Goal: Information Seeking & Learning: Learn about a topic

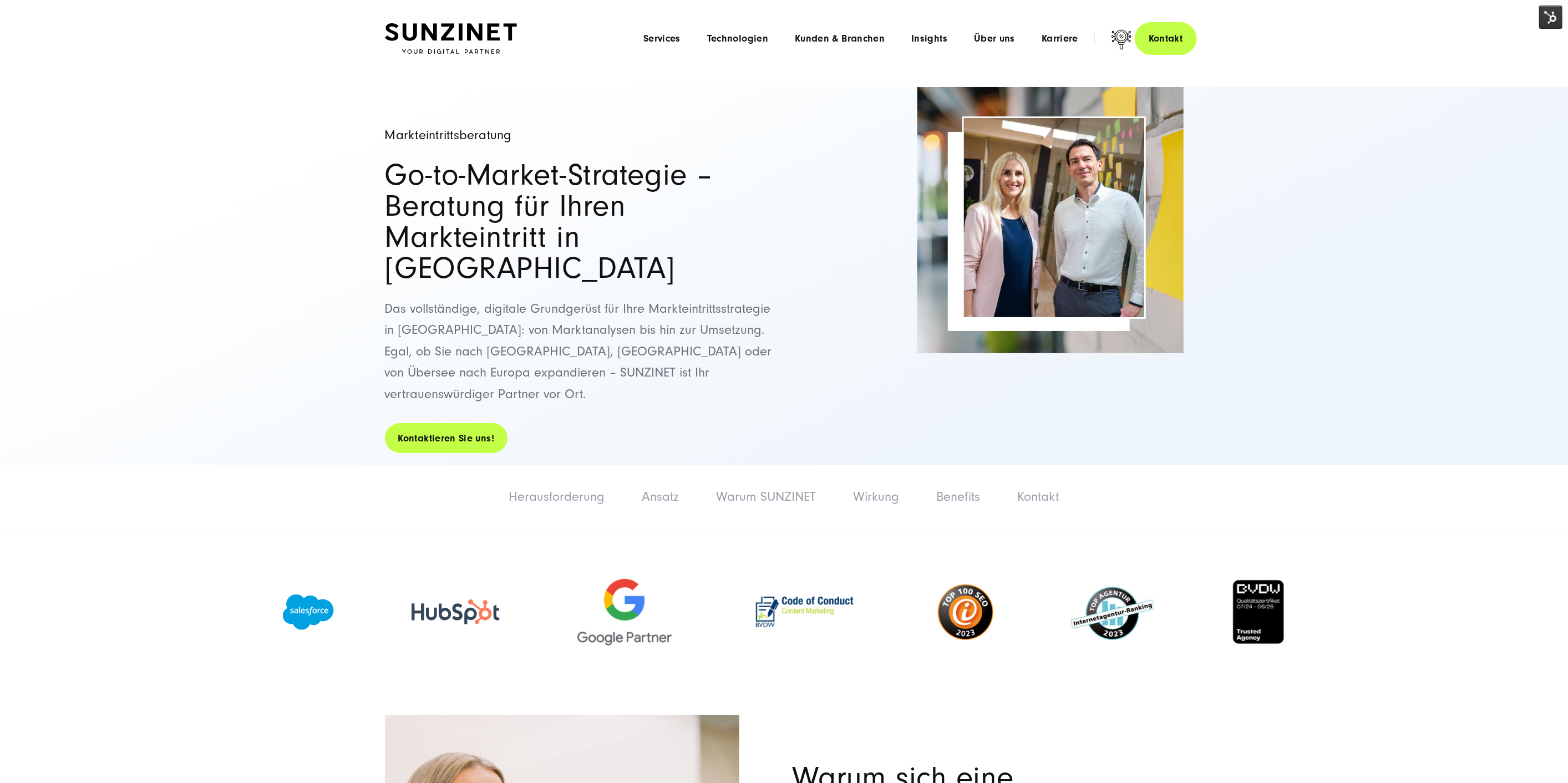
click at [487, 422] on link "Kontaktieren Sie uns!" at bounding box center [447, 438] width 123 height 32
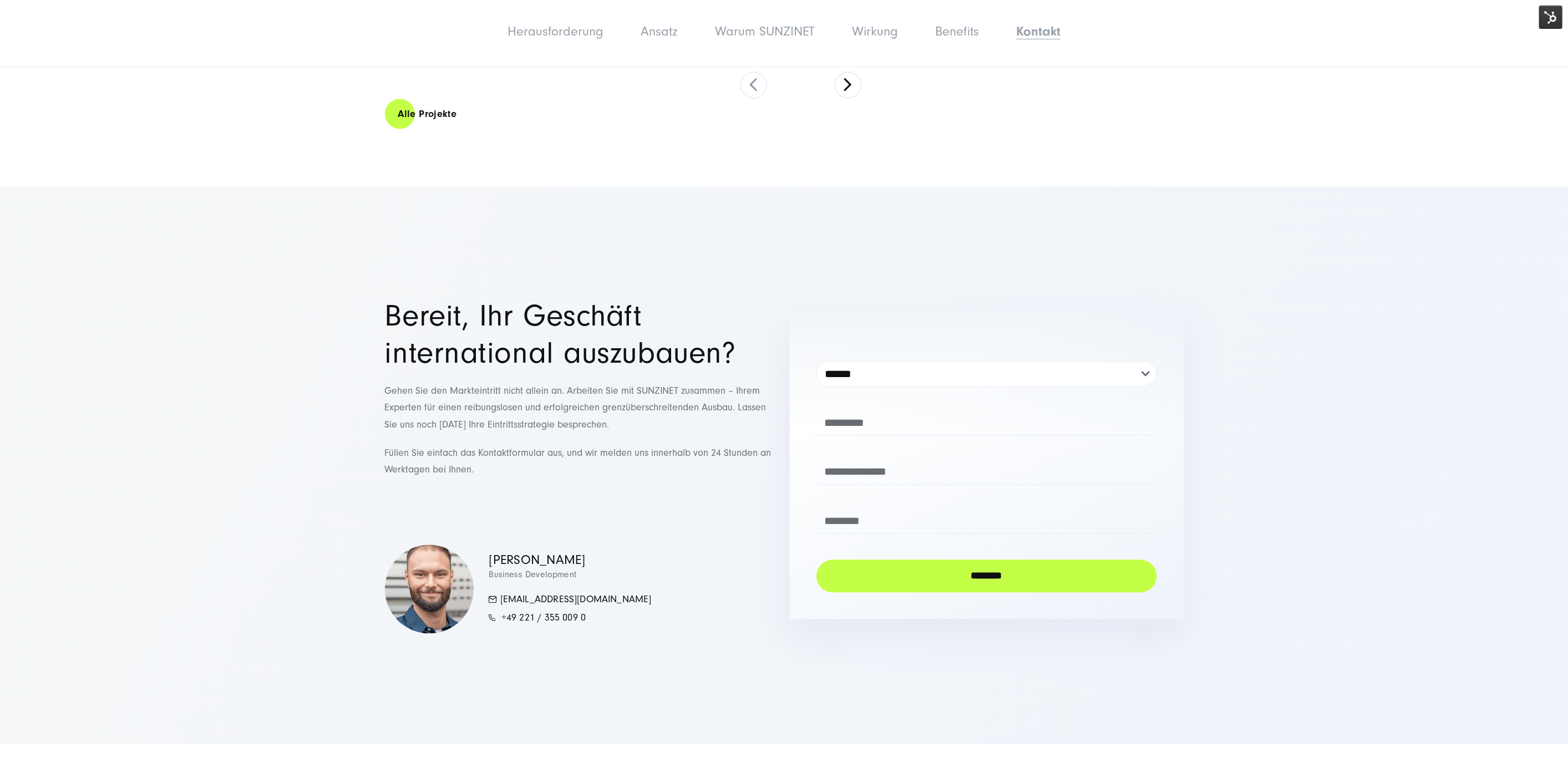
drag, startPoint x: 613, startPoint y: 444, endPoint x: 600, endPoint y: 433, distance: 17.0
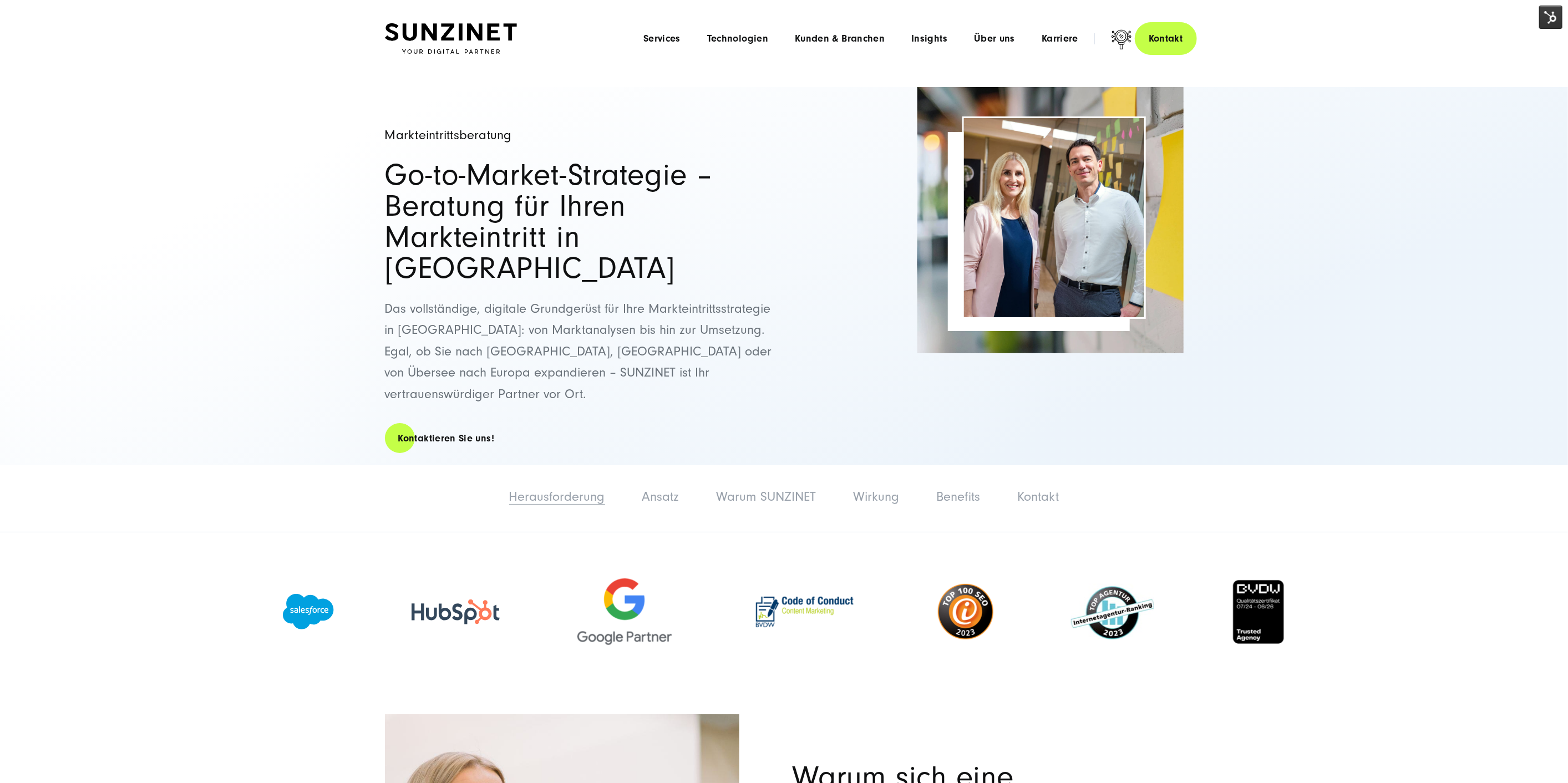
click at [553, 489] on link "Herausforderung" at bounding box center [557, 496] width 96 height 15
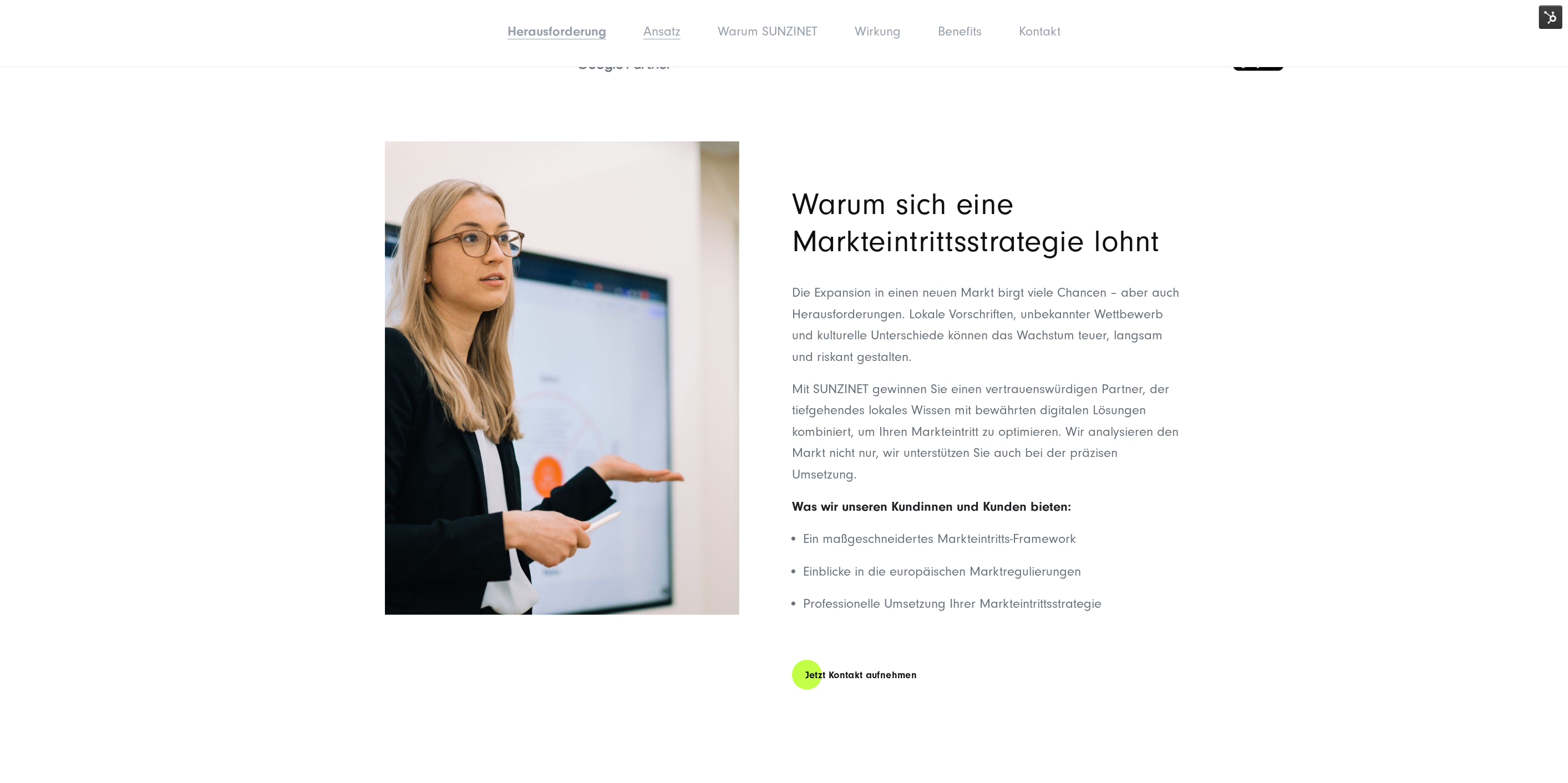
click at [667, 31] on link "Ansatz" at bounding box center [662, 31] width 37 height 15
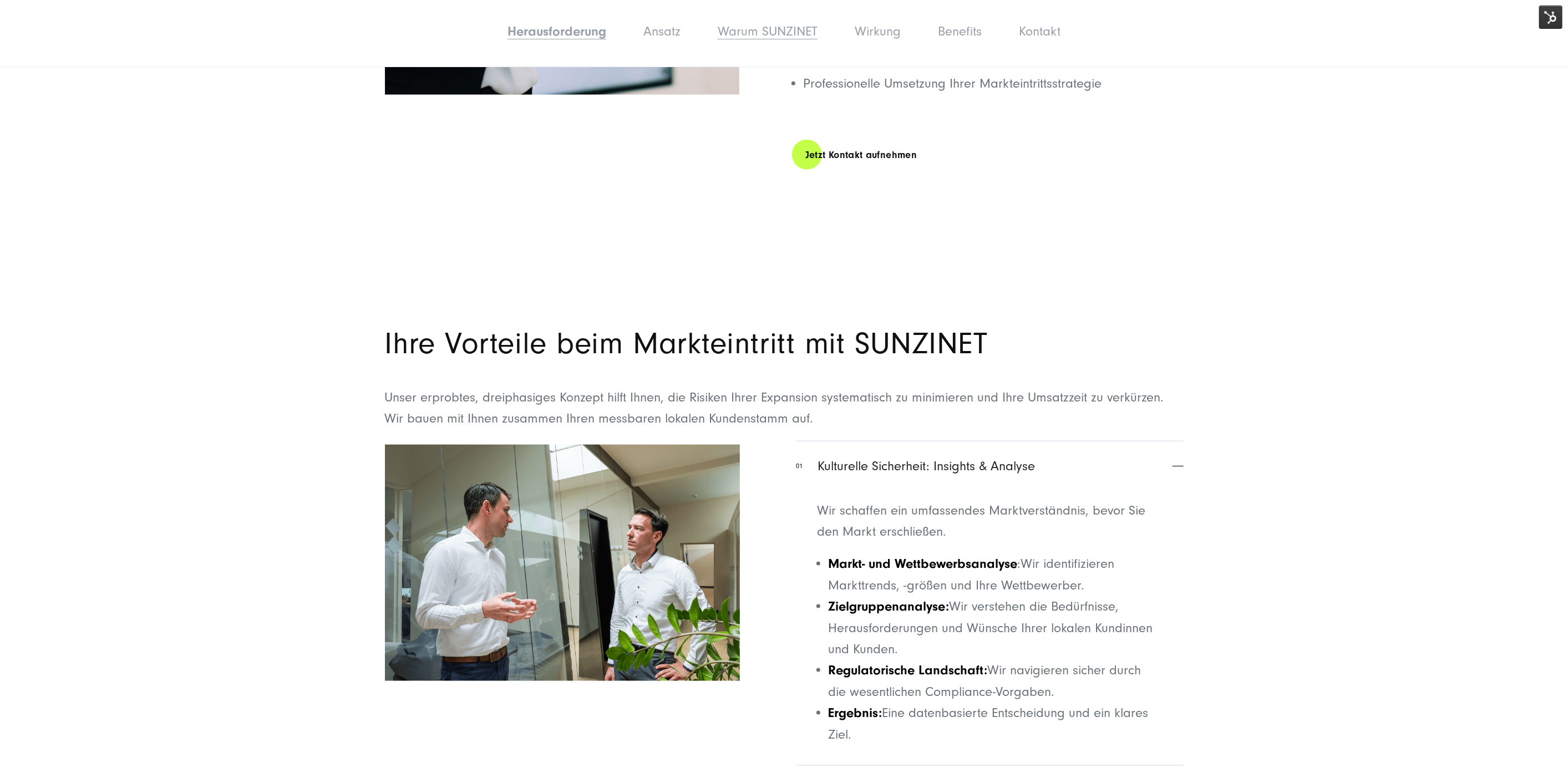
drag, startPoint x: 756, startPoint y: 27, endPoint x: 764, endPoint y: 28, distance: 8.1
click at [756, 27] on link "Warum SUNZINET" at bounding box center [767, 31] width 100 height 15
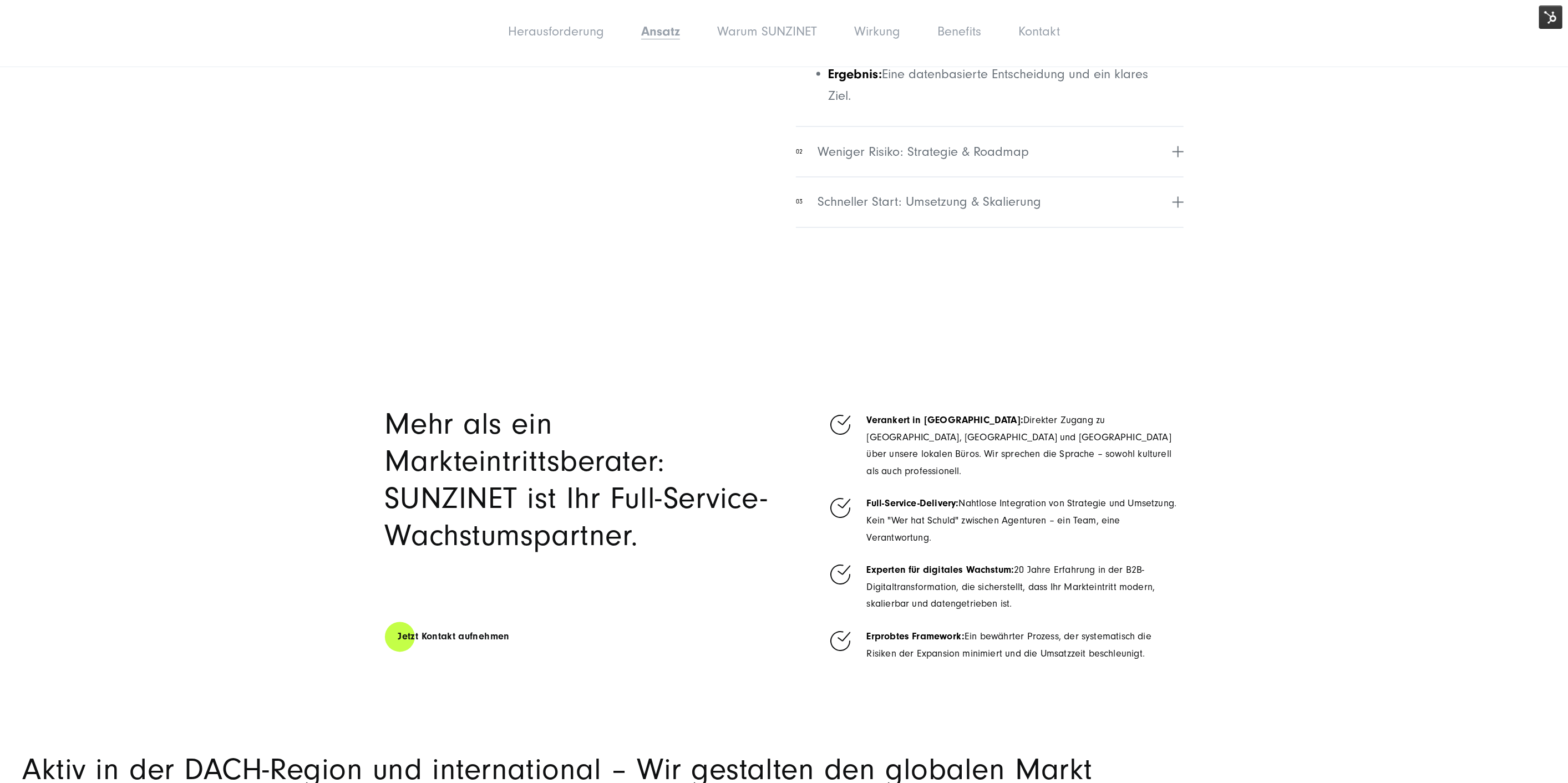
click at [915, 28] on ul "Herausforderung Ansatz Warum SUNZINET Wirkung Benefits Kontakt" at bounding box center [785, 32] width 812 height 28
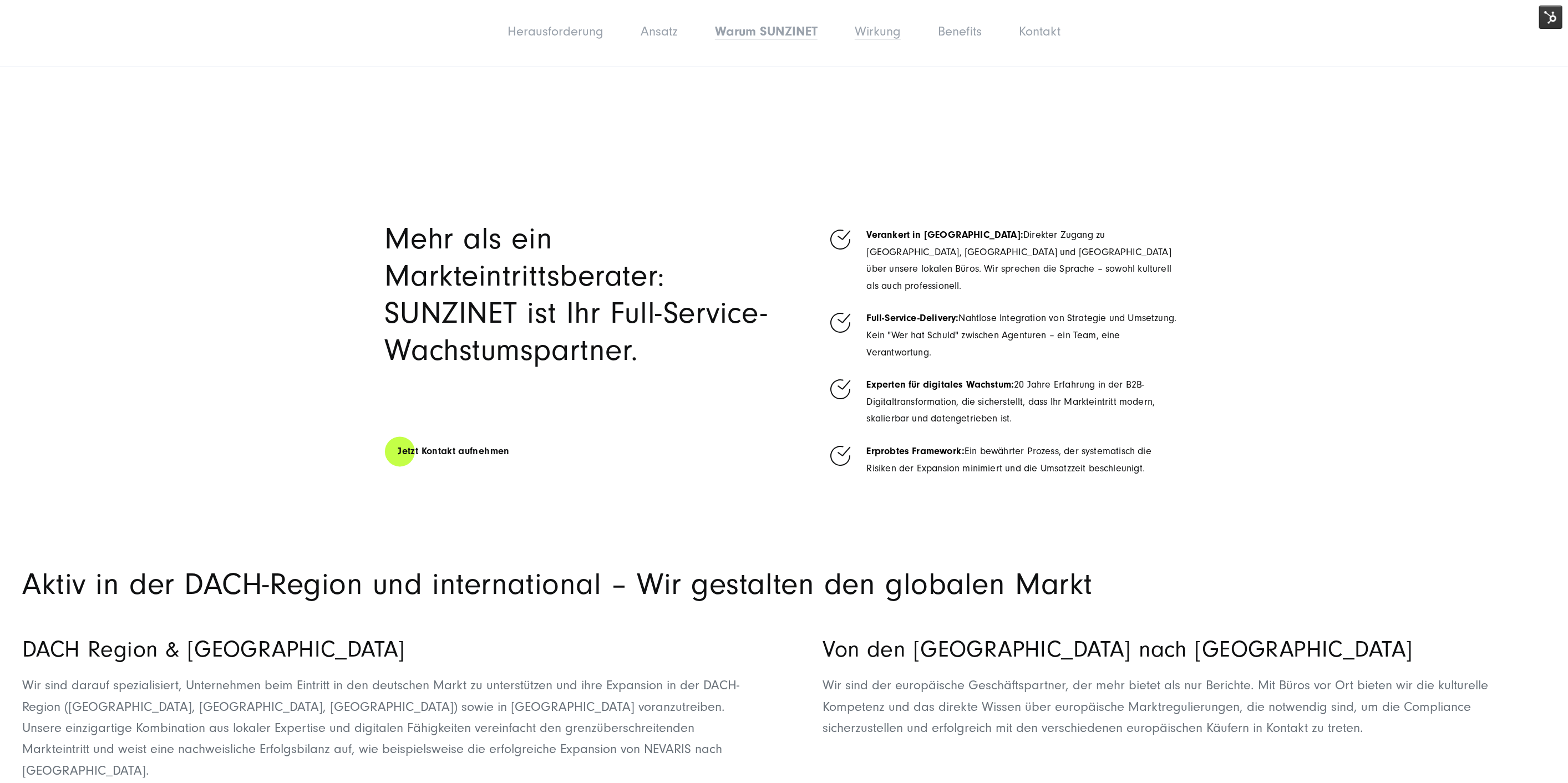
click at [872, 28] on link "Wirkung" at bounding box center [877, 31] width 46 height 15
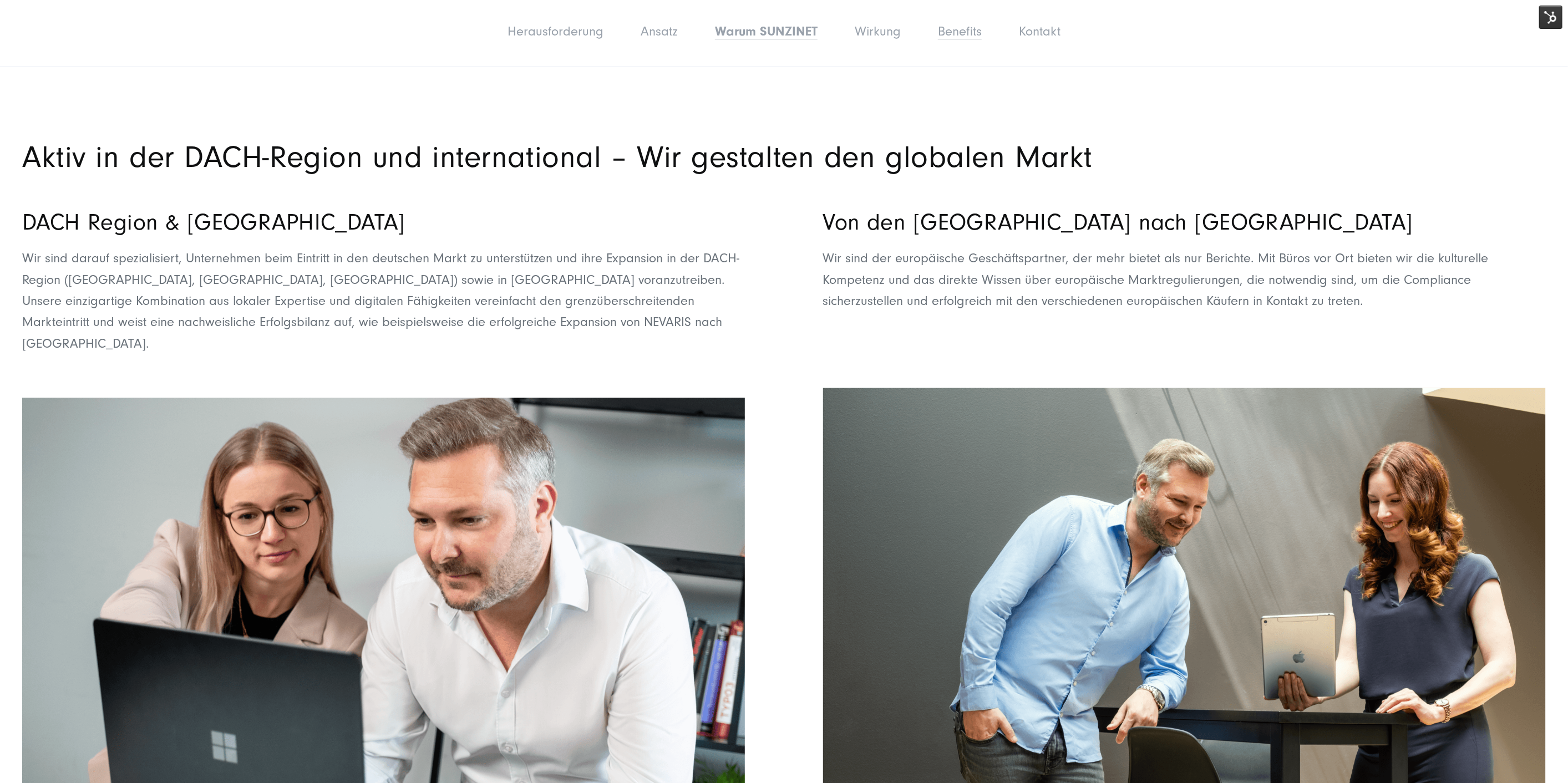
click at [962, 32] on link "Benefits" at bounding box center [960, 31] width 44 height 15
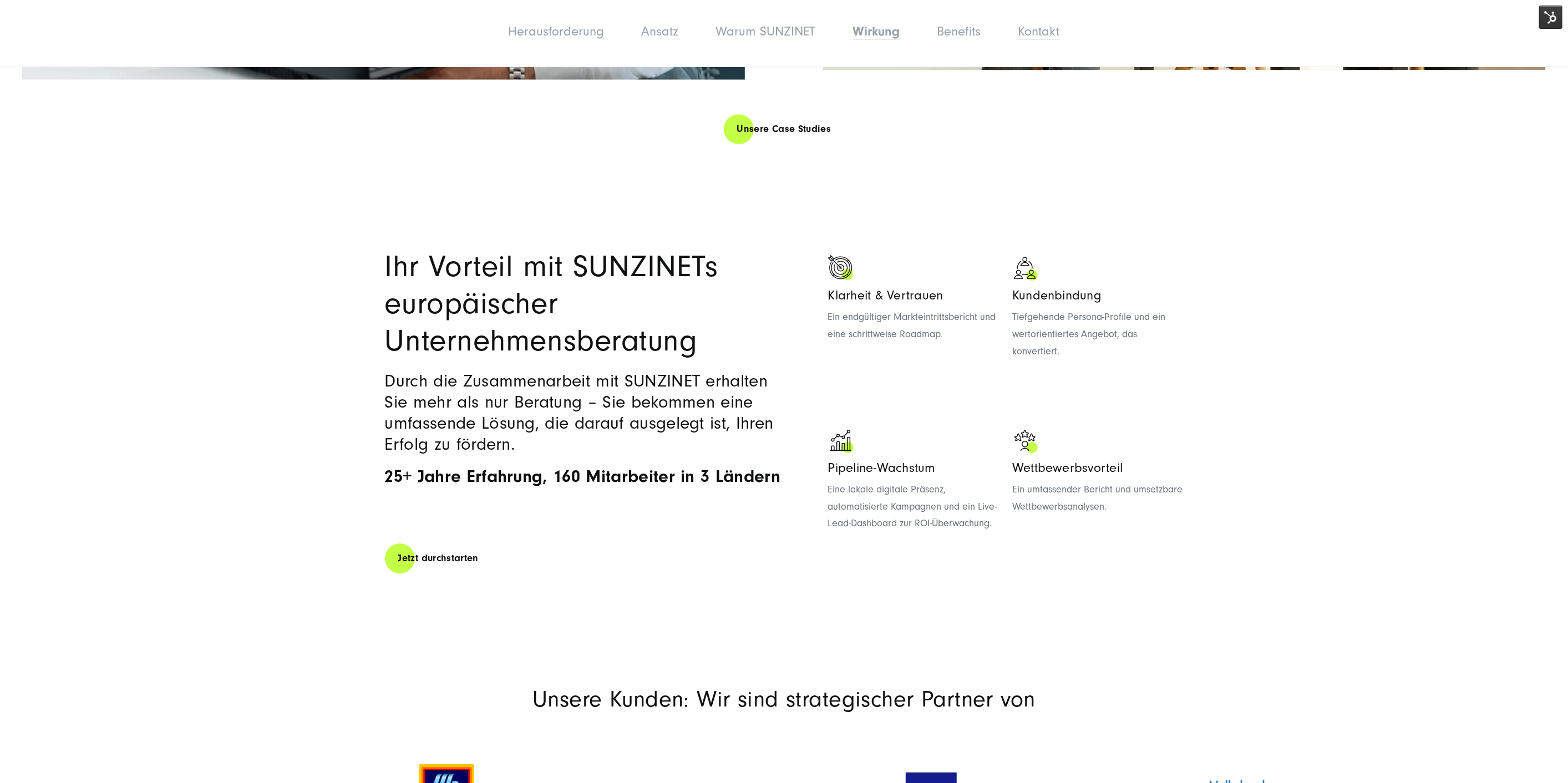
click at [1054, 32] on link "Kontakt" at bounding box center [1039, 31] width 41 height 15
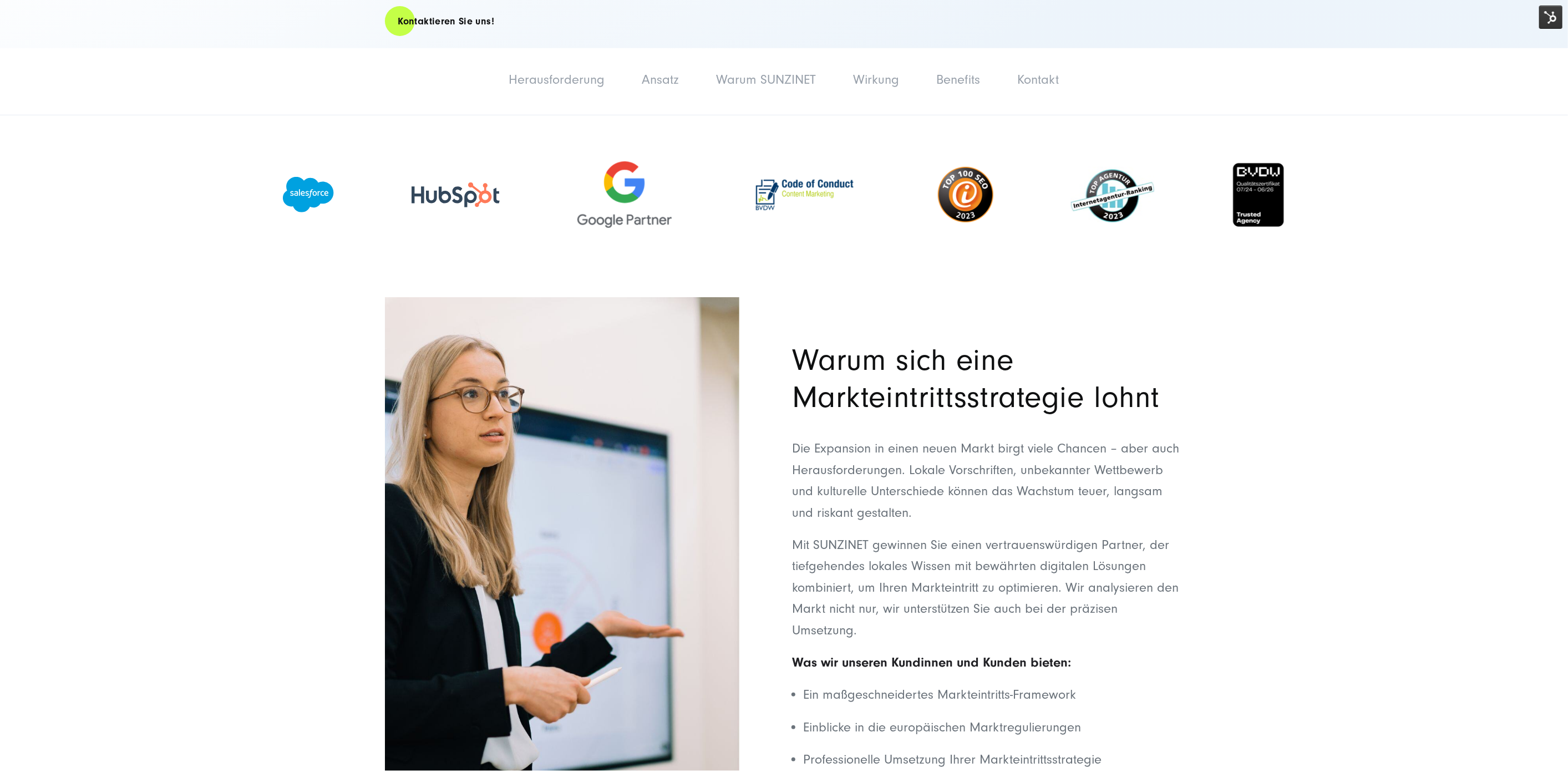
scroll to position [493, 0]
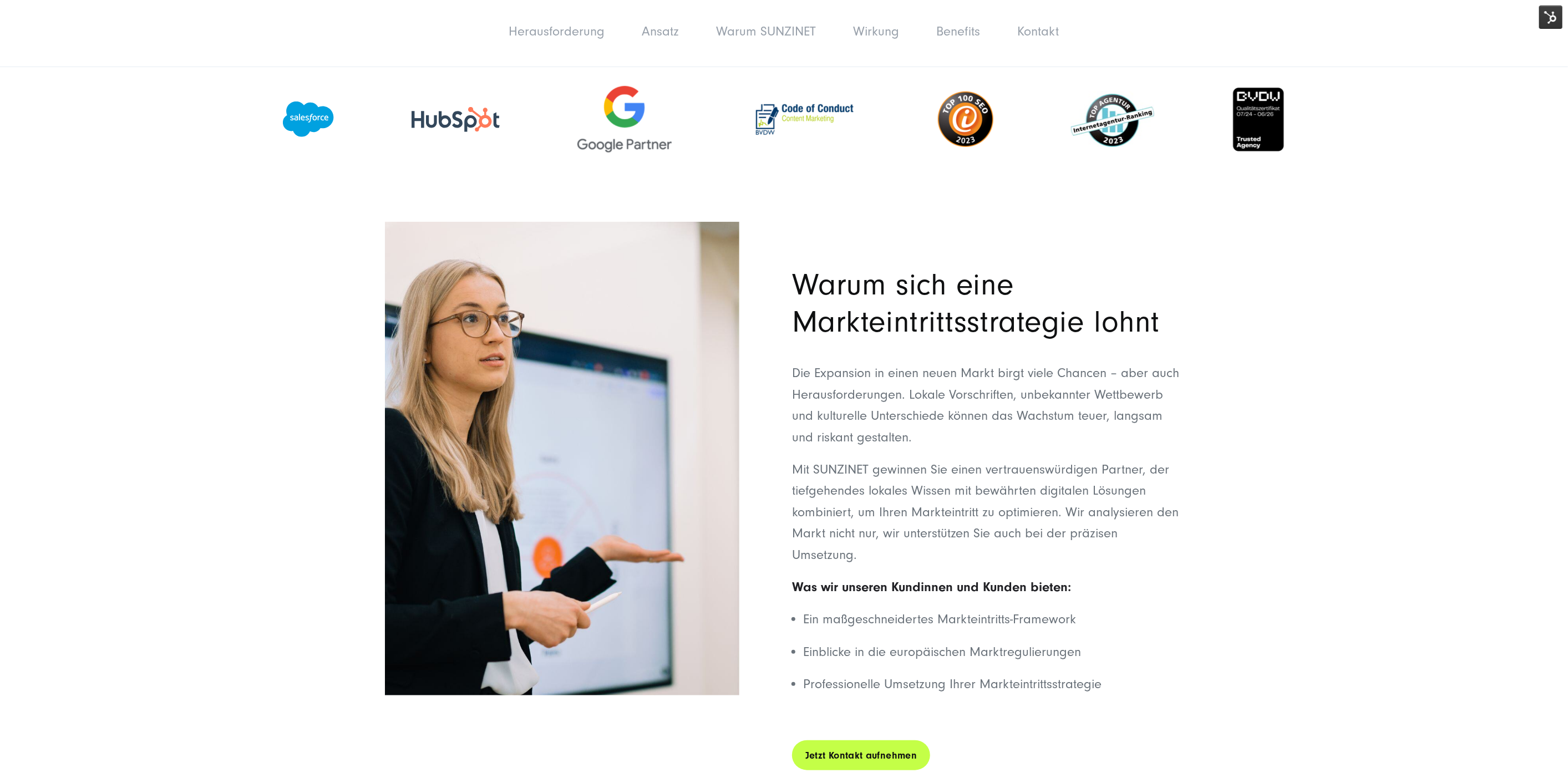
click at [906, 740] on link "Jetzt Kontakt aufnehmen" at bounding box center [861, 755] width 138 height 32
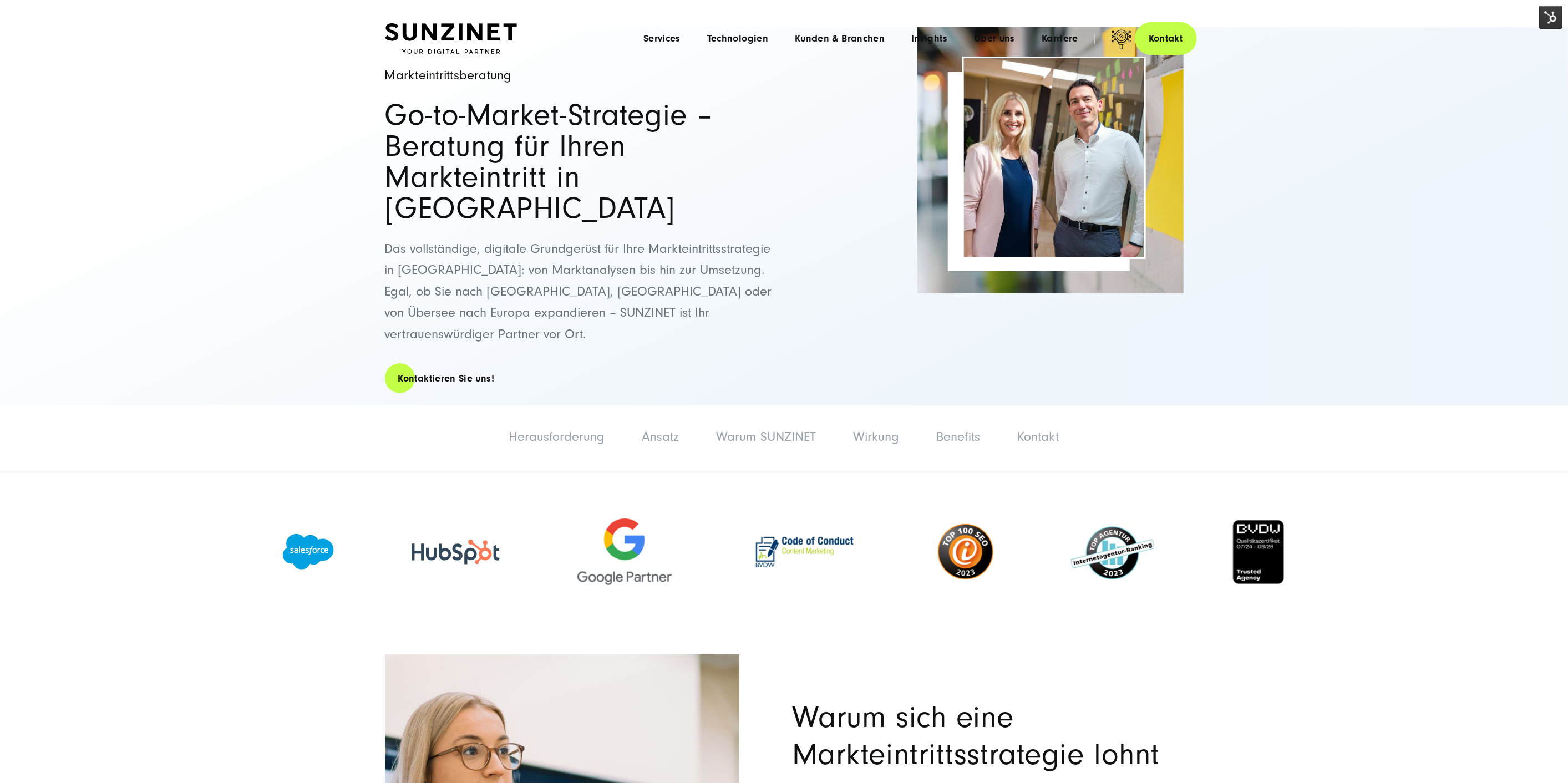
scroll to position [0, 0]
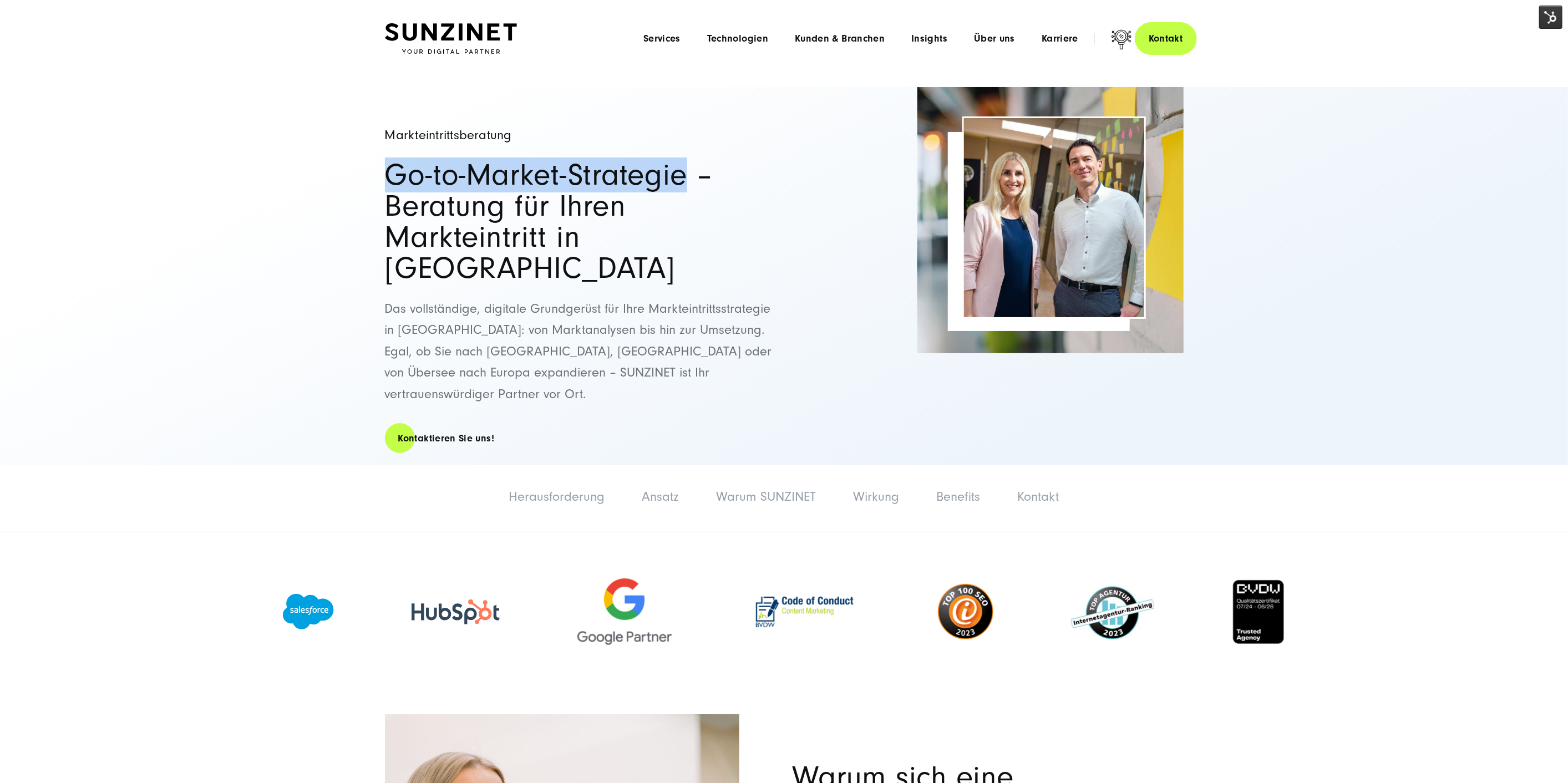
drag, startPoint x: 380, startPoint y: 171, endPoint x: 686, endPoint y: 167, distance: 306.0
click at [686, 167] on div "Markteintrittsberatung Go-to-Market-Strategie – Beratung für Ihren Markteintrit…" at bounding box center [784, 276] width 843 height 379
drag, startPoint x: 662, startPoint y: 216, endPoint x: 665, endPoint y: 185, distance: 31.1
click at [661, 216] on h2 "Go-to-Market-Strategie – Beratung für Ihren Markteintritt in [GEOGRAPHIC_DATA]" at bounding box center [579, 221] width 388 height 124
drag, startPoint x: 682, startPoint y: 173, endPoint x: 336, endPoint y: 180, distance: 346.1
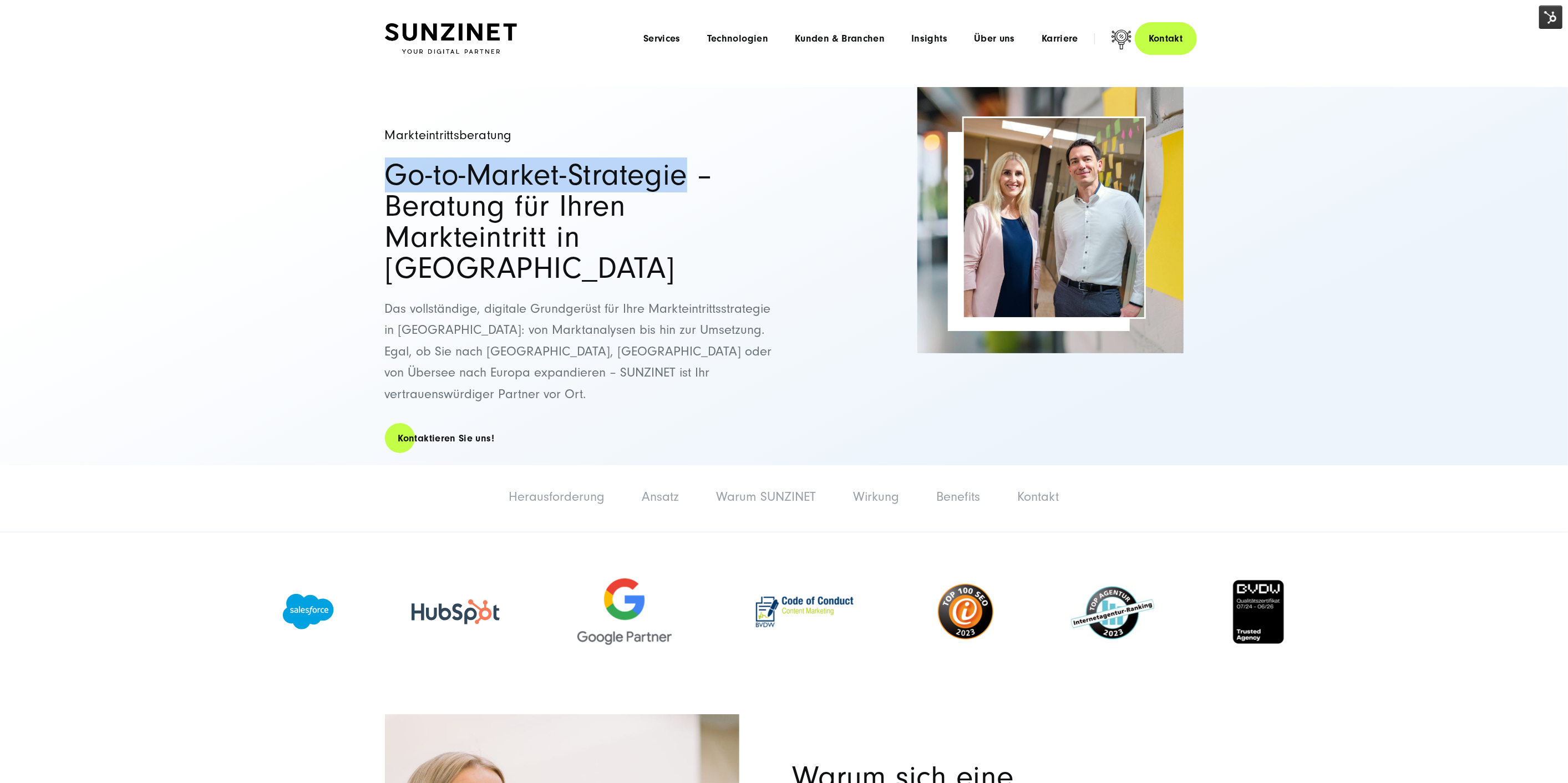
click at [336, 180] on div "Markteintrittsberatung Go-to-Market-Strategie – Beratung für Ihren Markteintrit…" at bounding box center [784, 276] width 1568 height 379
copy h2 "Go-to-Market-Strategie"
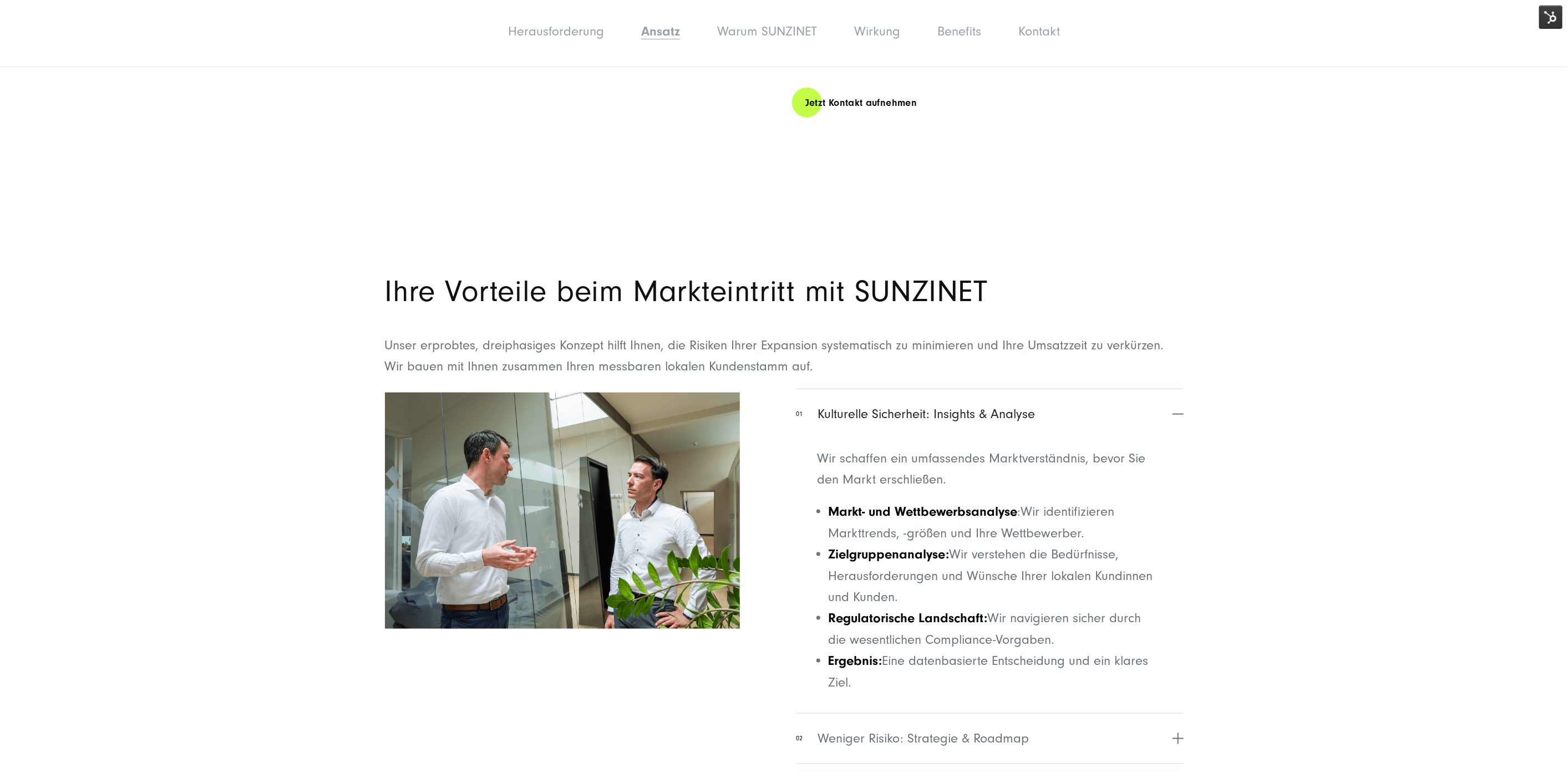
scroll to position [1355, 0]
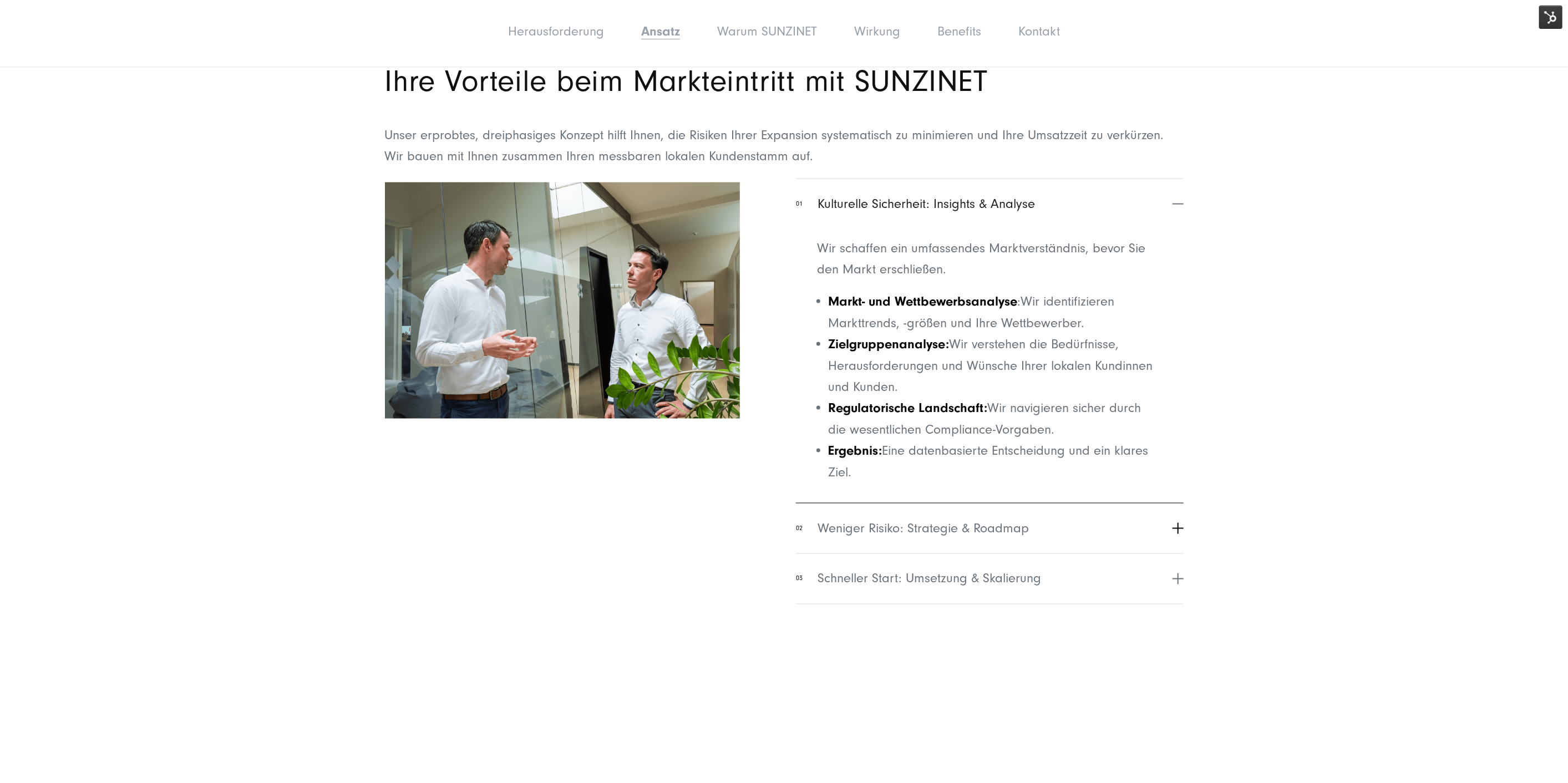
click at [996, 519] on span "Weniger Risiko: Strategie & Roadmap" at bounding box center [923, 528] width 212 height 20
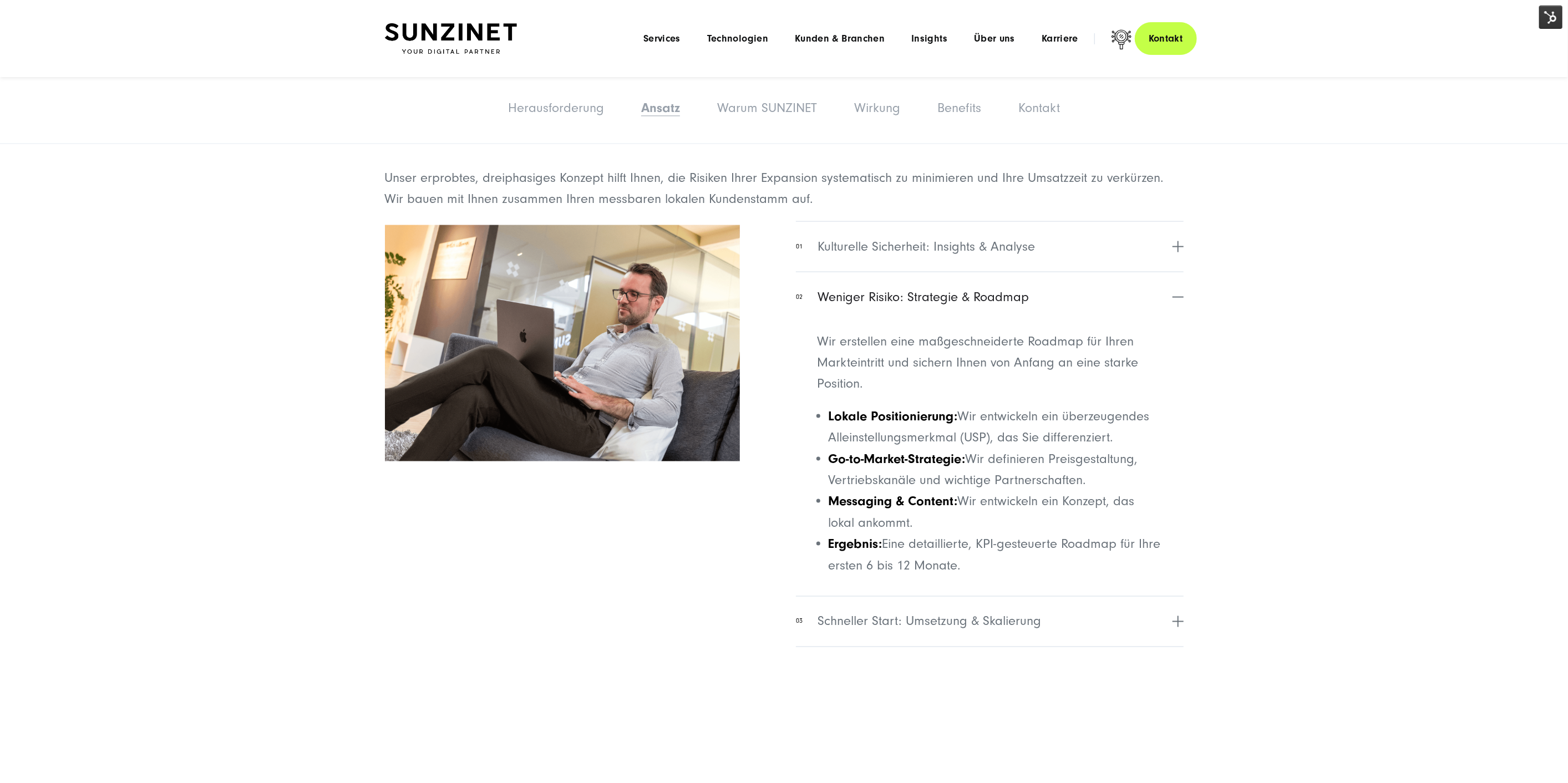
scroll to position [1294, 0]
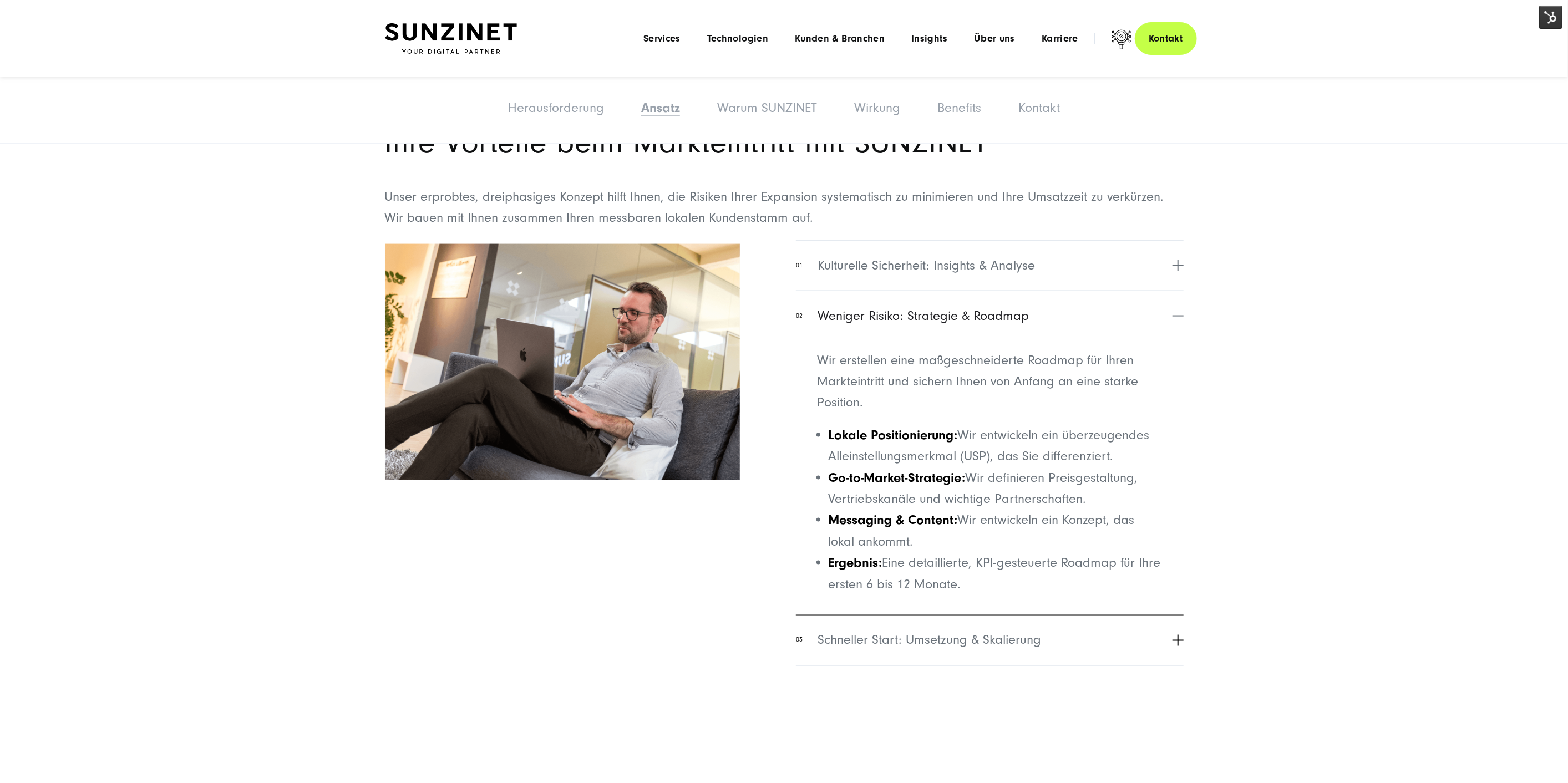
click at [953, 631] on span "Schneller Start: Umsetzung & Skalierung" at bounding box center [929, 640] width 224 height 20
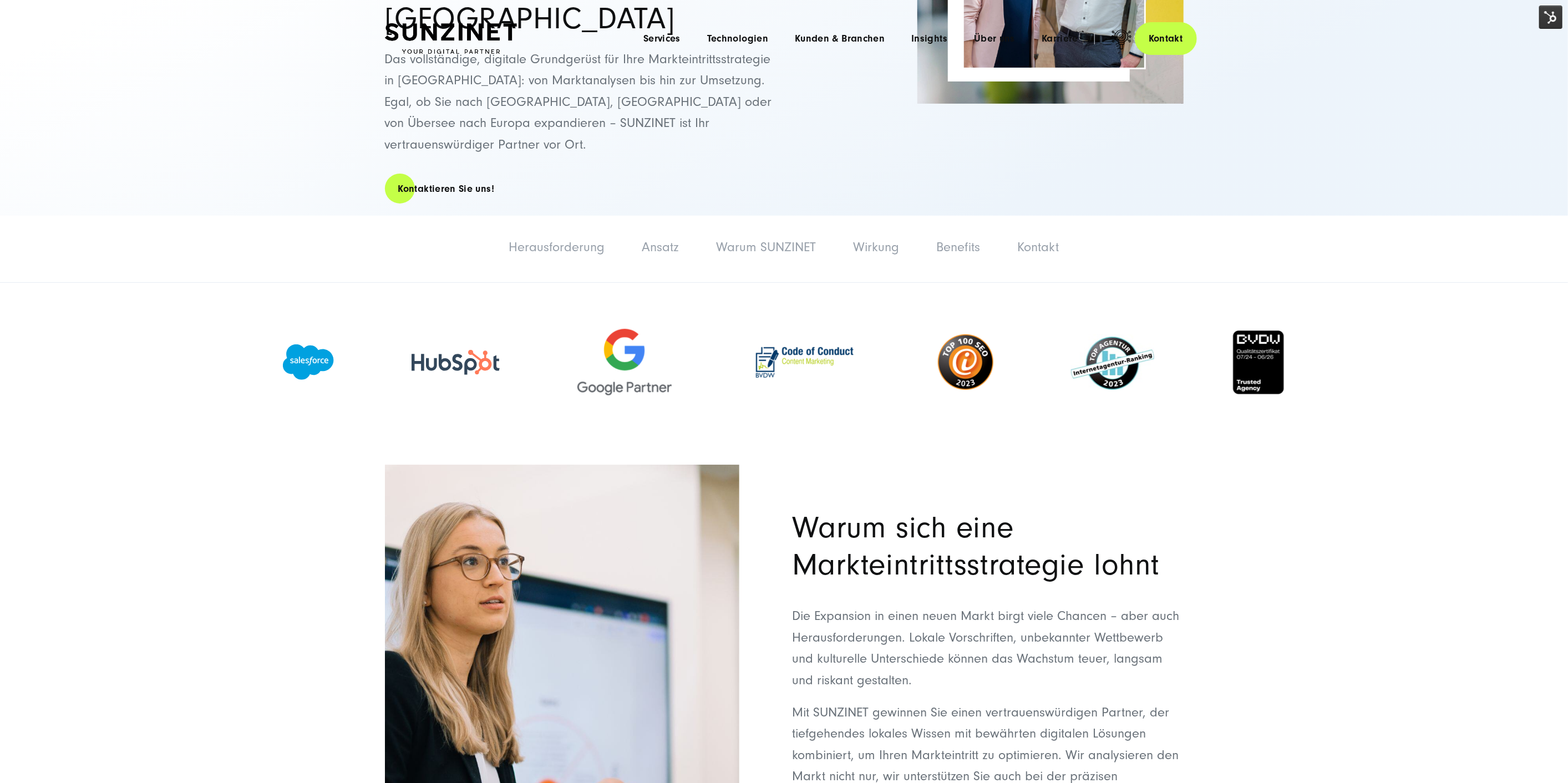
scroll to position [0, 0]
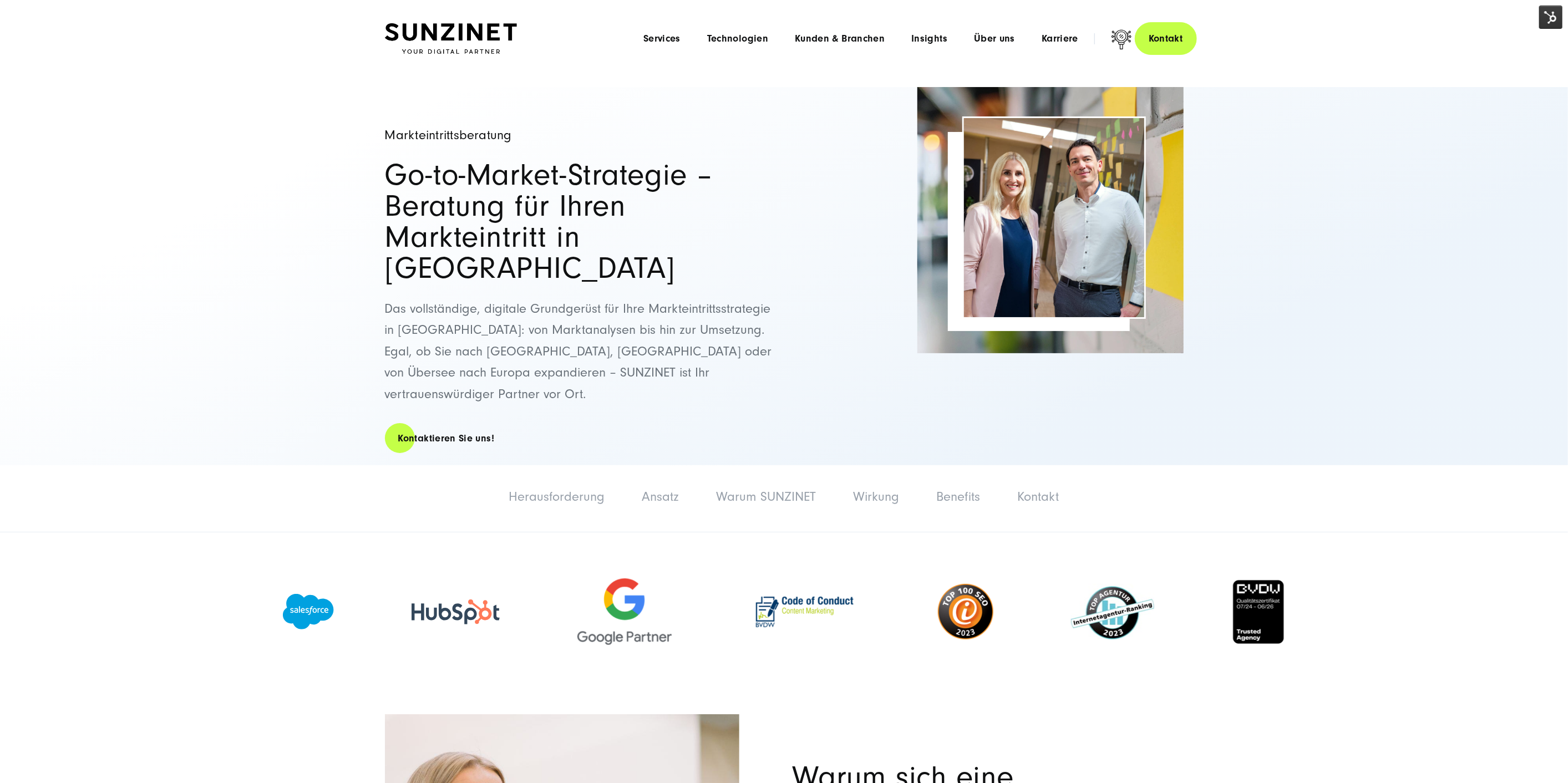
click at [1545, 19] on img at bounding box center [1550, 17] width 24 height 24
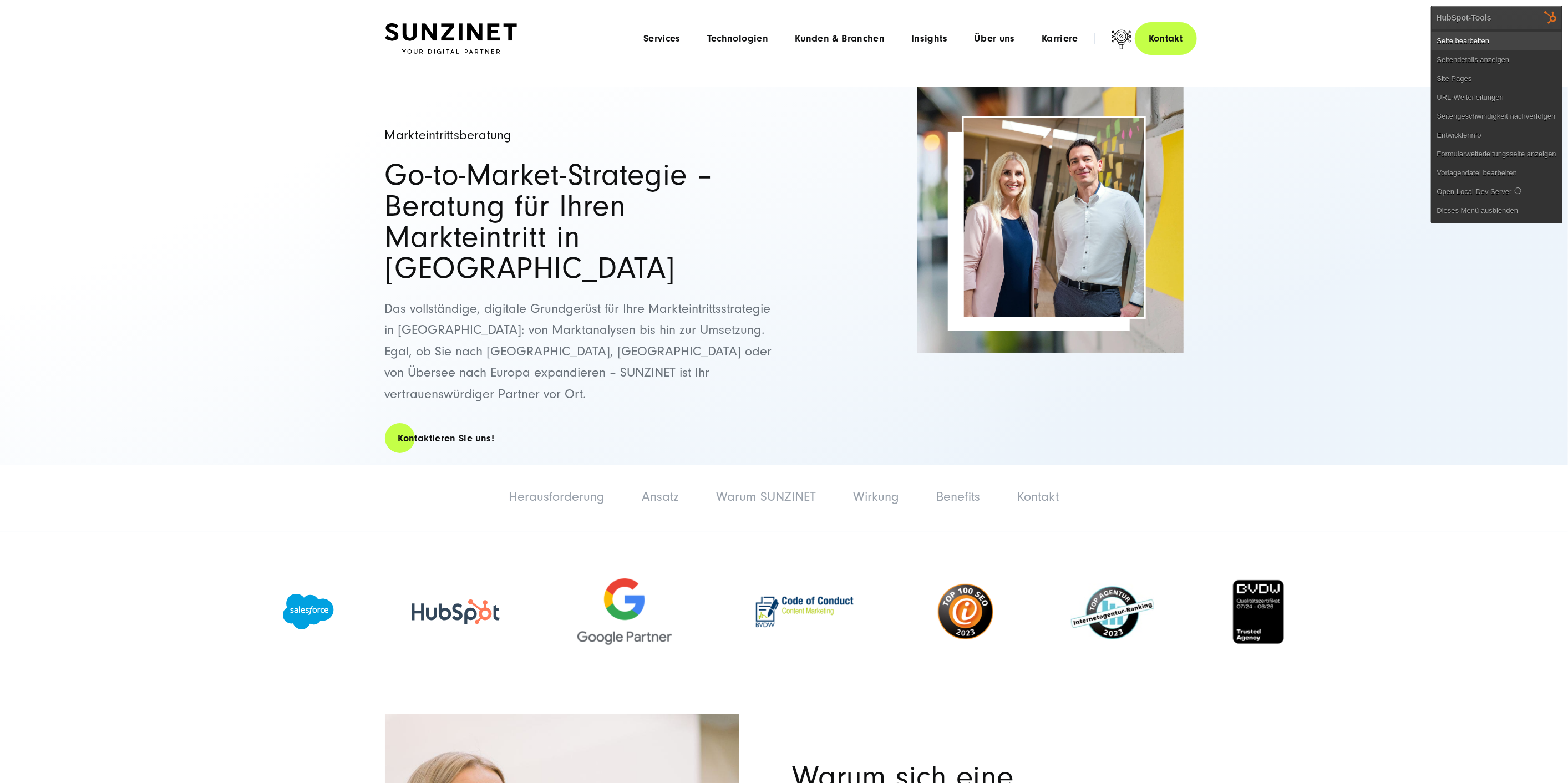
click at [1514, 36] on link "Seite bearbeiten" at bounding box center [1497, 41] width 131 height 19
